Goal: Check status: Check status

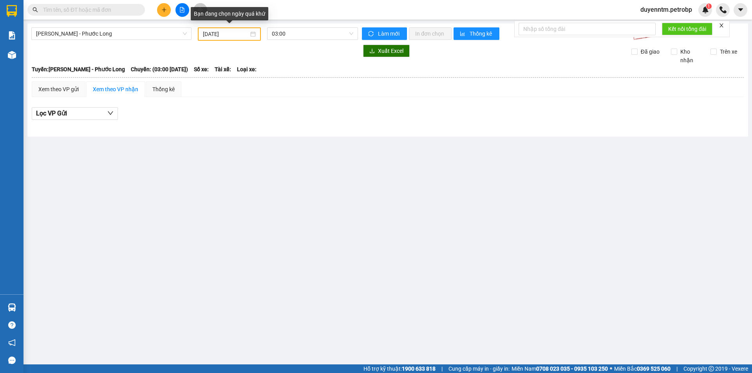
click at [208, 34] on input "[DATE]" at bounding box center [226, 34] width 46 height 9
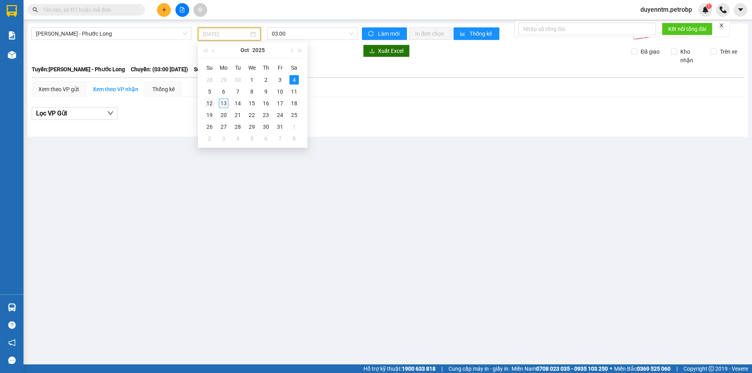
click at [212, 104] on div "12" at bounding box center [209, 103] width 9 height 9
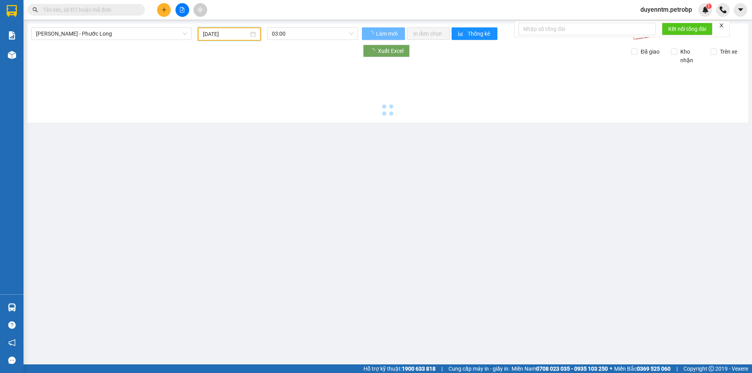
type input "[DATE]"
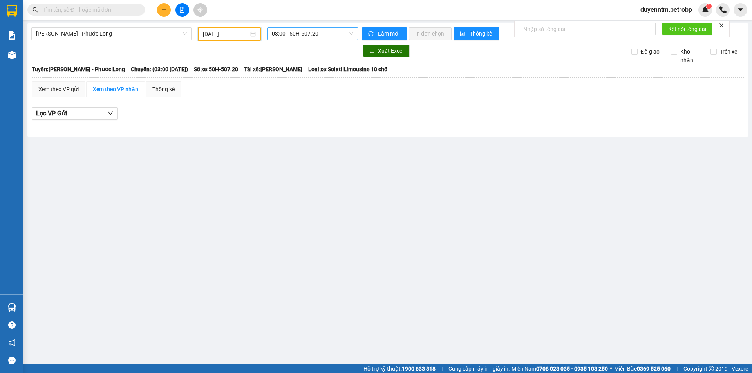
click at [278, 31] on span "03:00 - 50H-507.20" at bounding box center [312, 34] width 81 height 12
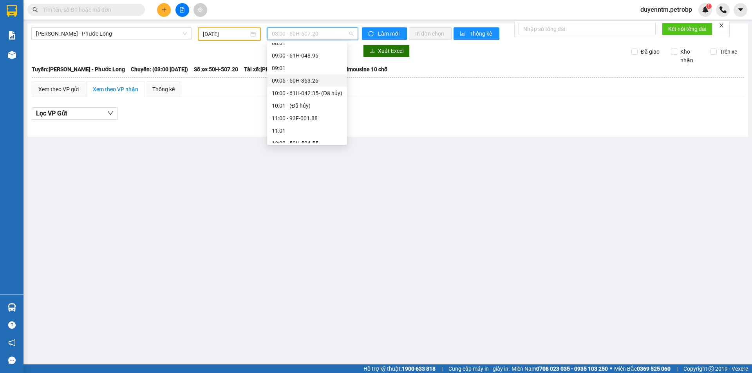
scroll to position [117, 0]
click at [307, 119] on div "09:05 - 50H-363.26" at bounding box center [307, 120] width 70 height 9
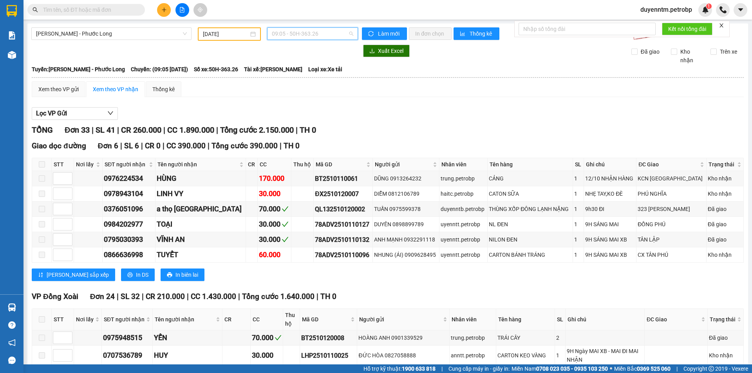
click at [298, 36] on span "09:05 - 50H-363.26" at bounding box center [312, 34] width 81 height 12
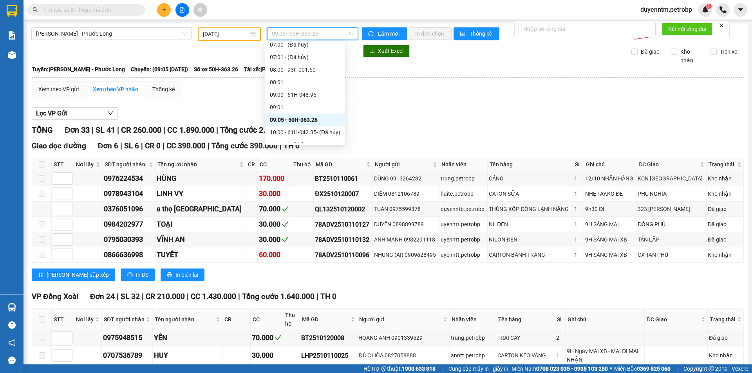
scroll to position [157, 0]
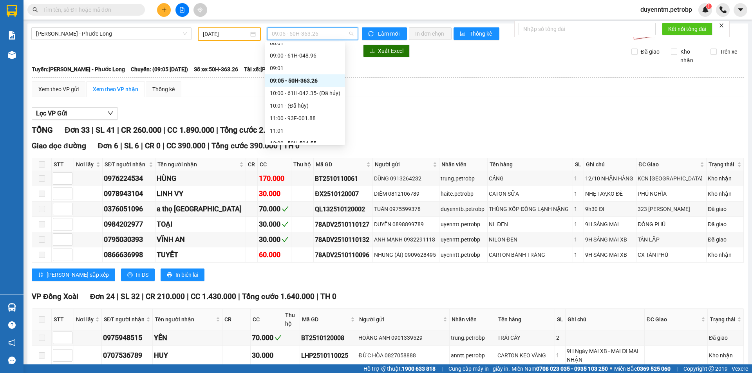
click at [298, 81] on div "09:05 - 50H-363.26" at bounding box center [305, 80] width 70 height 9
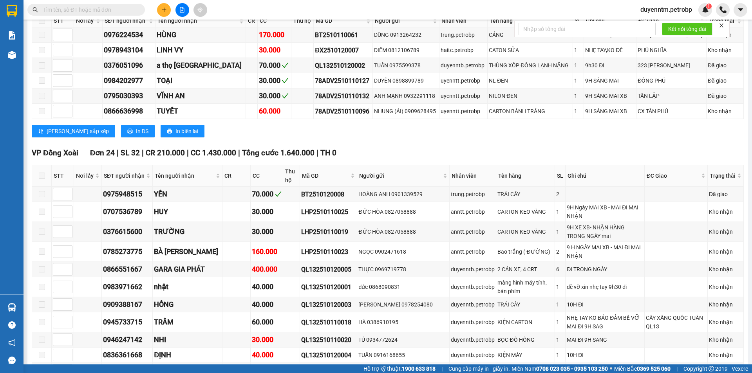
scroll to position [0, 0]
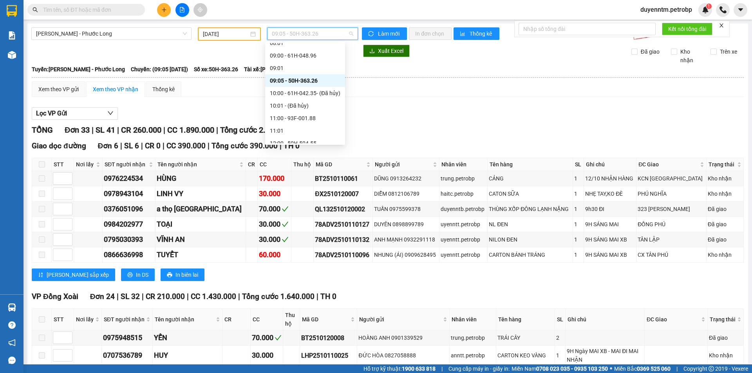
click at [347, 36] on span "09:05 - 50H-363.26" at bounding box center [312, 34] width 81 height 12
click at [318, 103] on div "14:05 - 93H-020.96" at bounding box center [305, 101] width 70 height 9
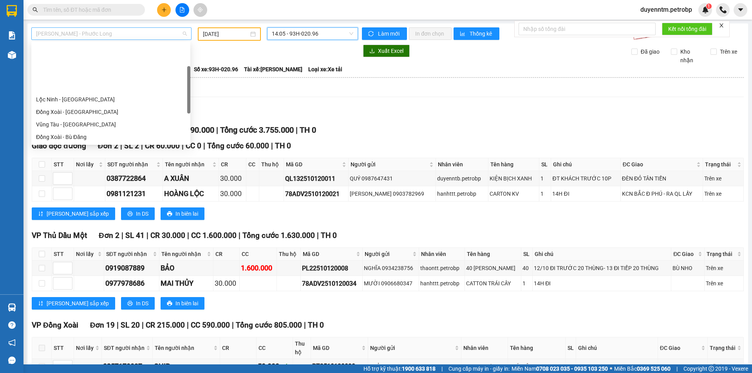
click at [181, 36] on span "[PERSON_NAME] - Phước Long" at bounding box center [111, 34] width 151 height 12
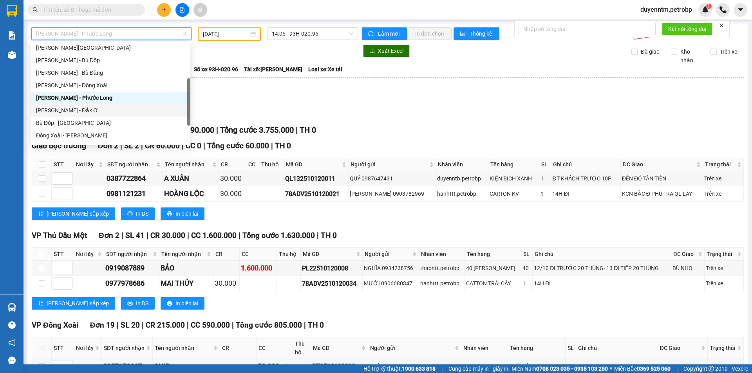
scroll to position [163, 0]
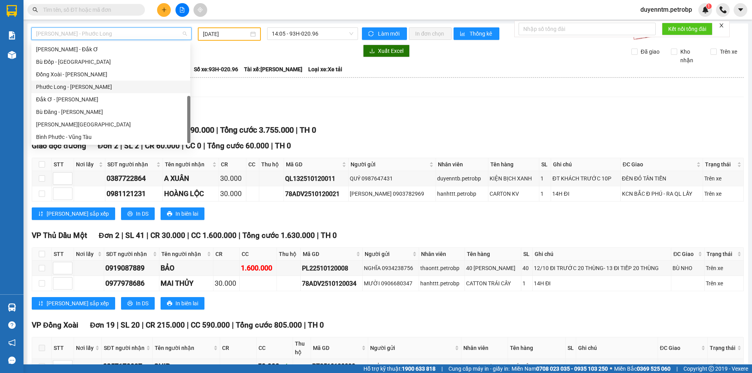
click at [77, 90] on div "Phước Long - [PERSON_NAME]" at bounding box center [111, 87] width 150 height 9
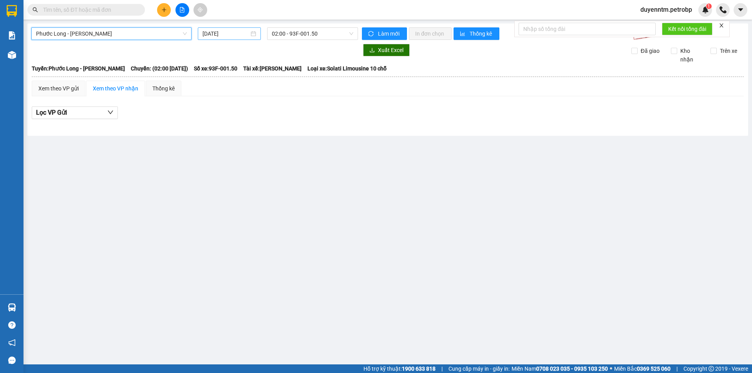
click at [213, 33] on input "[DATE]" at bounding box center [225, 33] width 47 height 9
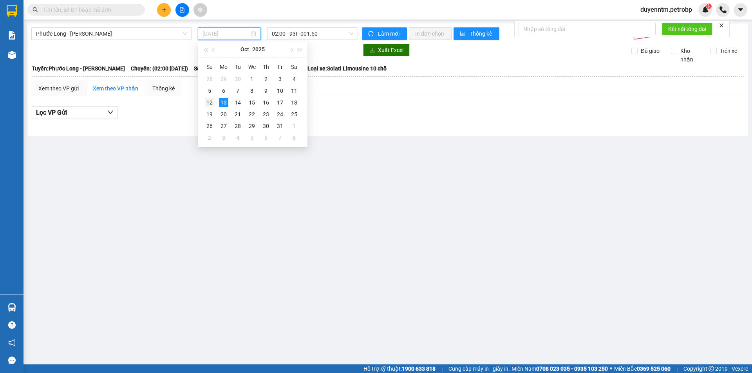
click at [209, 100] on div "12" at bounding box center [209, 102] width 9 height 9
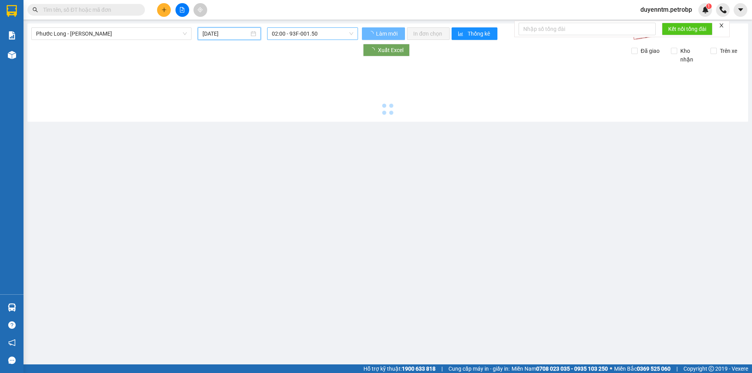
type input "[DATE]"
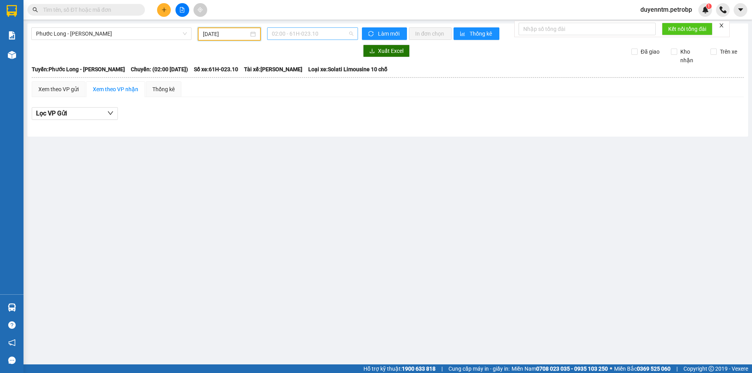
click at [308, 37] on span "02:00 - 61H-023.10" at bounding box center [312, 34] width 81 height 12
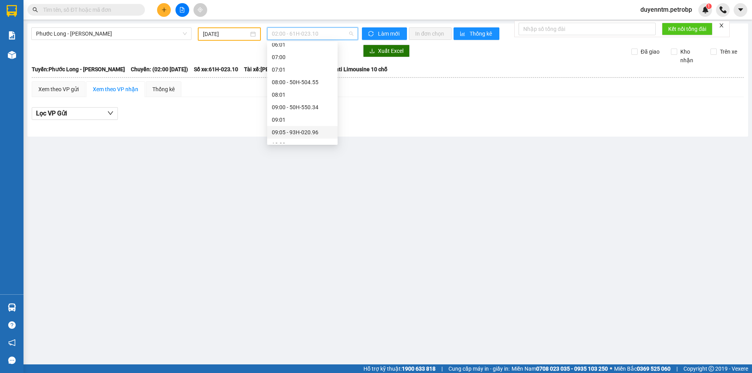
click at [301, 136] on div "09:05 - 93H-020.96" at bounding box center [302, 132] width 61 height 9
